Goal: Use online tool/utility: Use online tool/utility

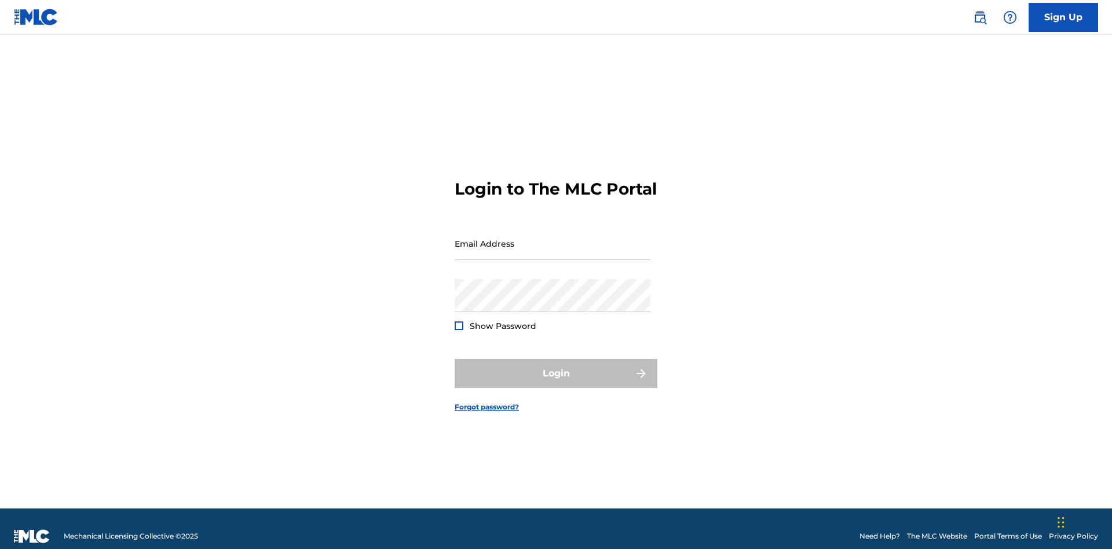
scroll to position [15, 0]
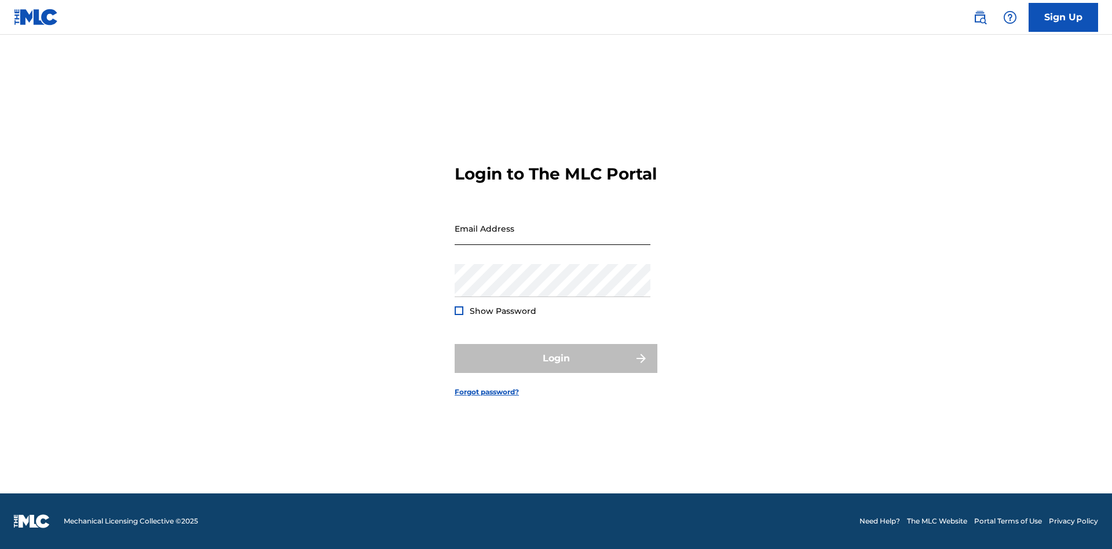
click at [553, 238] on input "Email Address" at bounding box center [553, 228] width 196 height 33
type input "[EMAIL_ADDRESS][DOMAIN_NAME]"
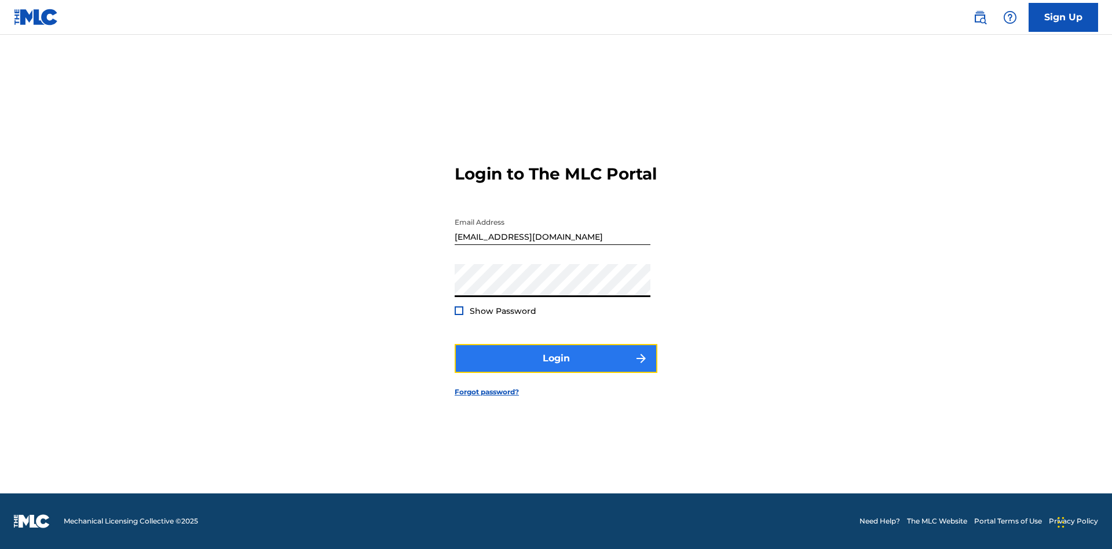
click at [556, 368] on button "Login" at bounding box center [556, 358] width 203 height 29
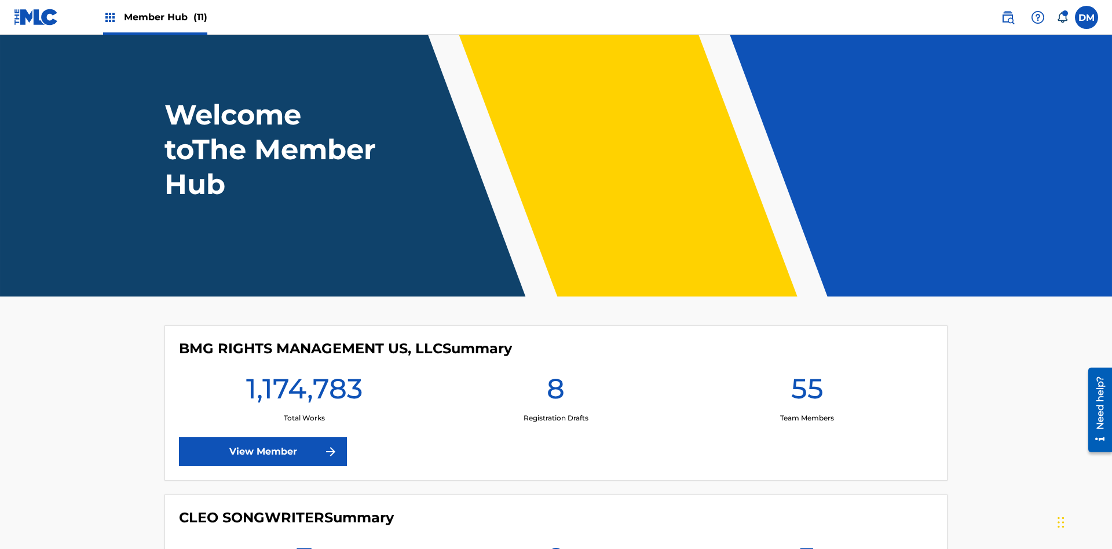
click at [165, 17] on span "Member Hub (11)" at bounding box center [165, 16] width 83 height 13
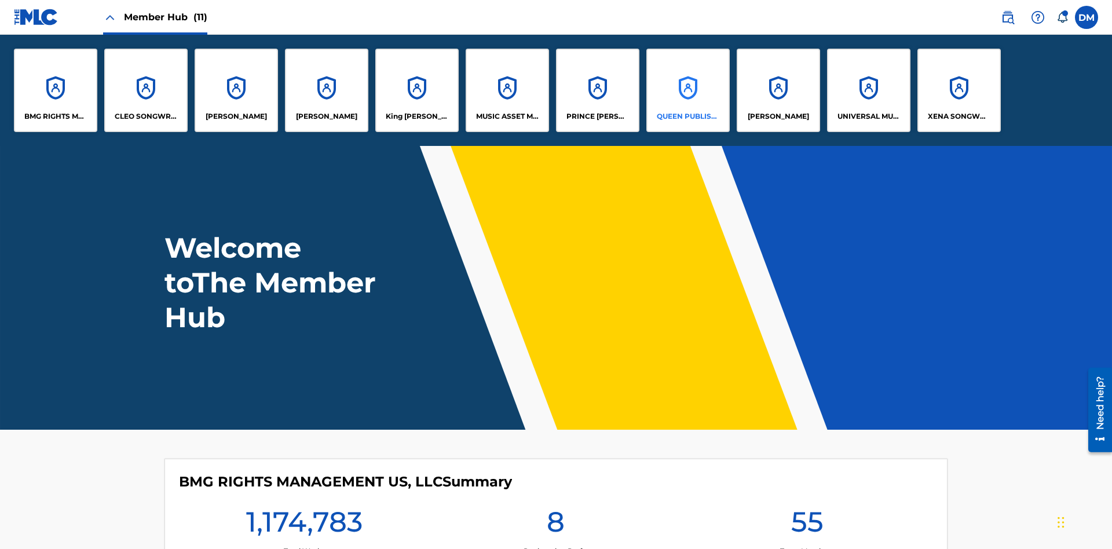
click at [688, 116] on p "QUEEN PUBLISHA" at bounding box center [688, 116] width 63 height 10
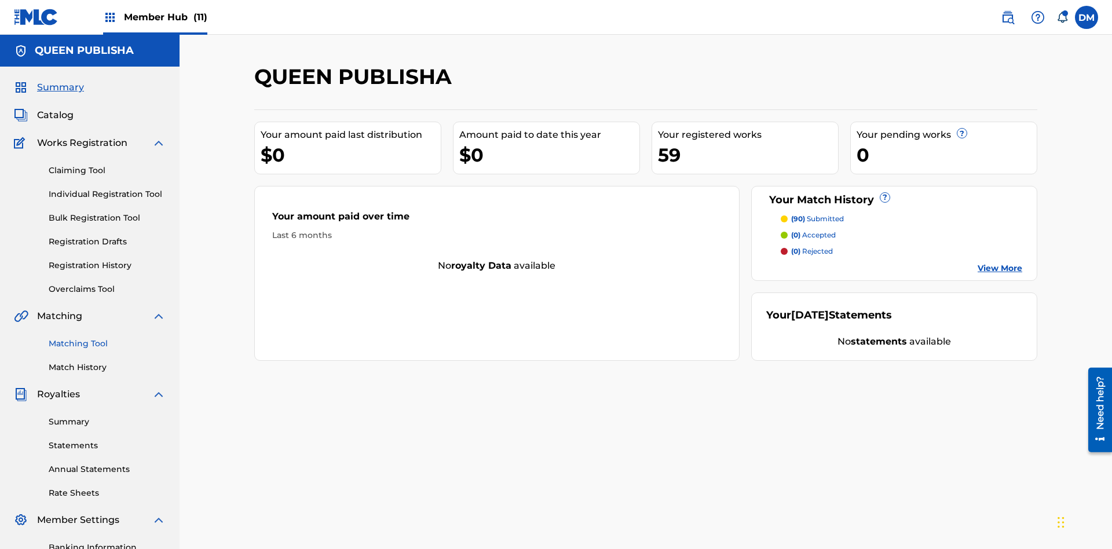
click at [107, 338] on link "Matching Tool" at bounding box center [107, 344] width 117 height 12
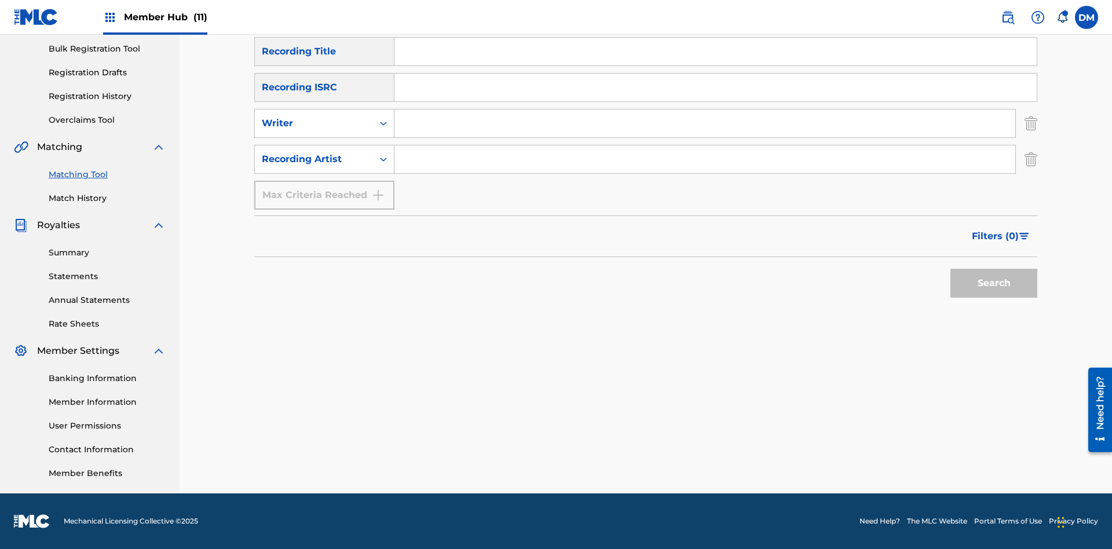
click at [715, 65] on input "Search Form" at bounding box center [716, 52] width 642 height 28
type input "The"
click at [994, 283] on button "Search" at bounding box center [994, 283] width 87 height 29
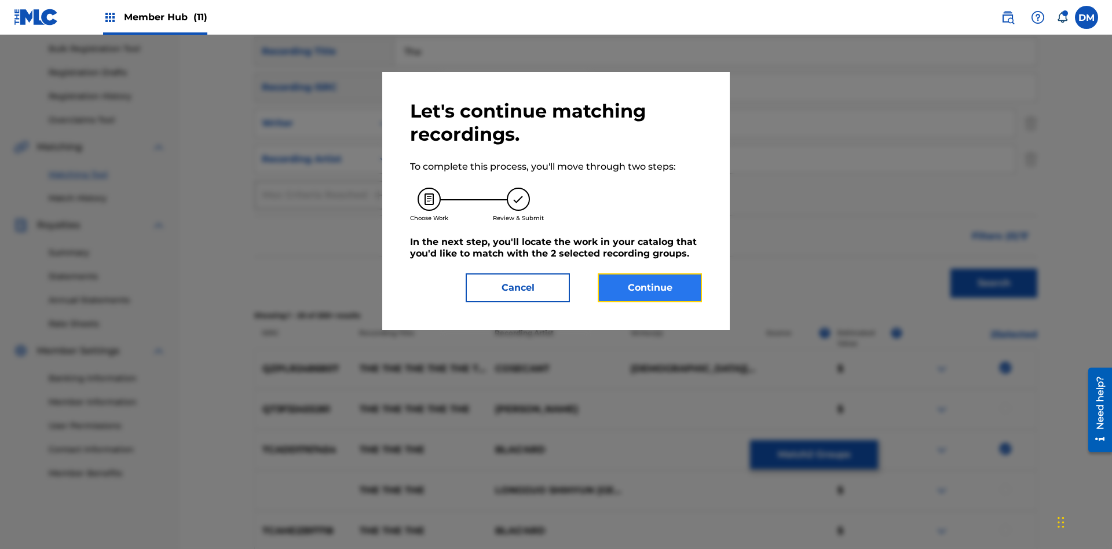
click at [650, 288] on button "Continue" at bounding box center [650, 287] width 104 height 29
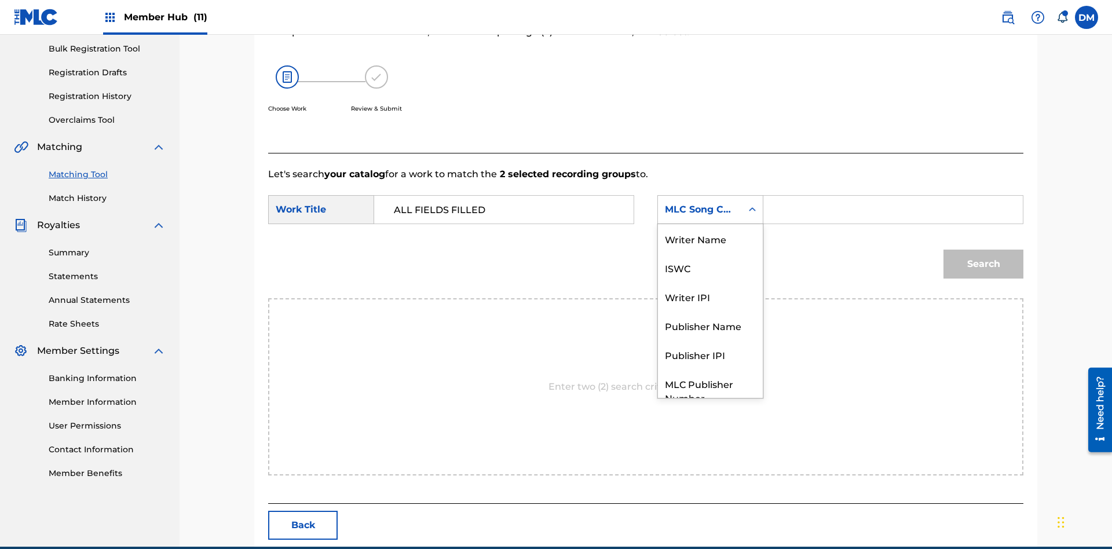
click at [710, 253] on div "ISWC" at bounding box center [710, 267] width 105 height 29
click at [984, 250] on button "Search" at bounding box center [984, 264] width 80 height 29
